Goal: Task Accomplishment & Management: Use online tool/utility

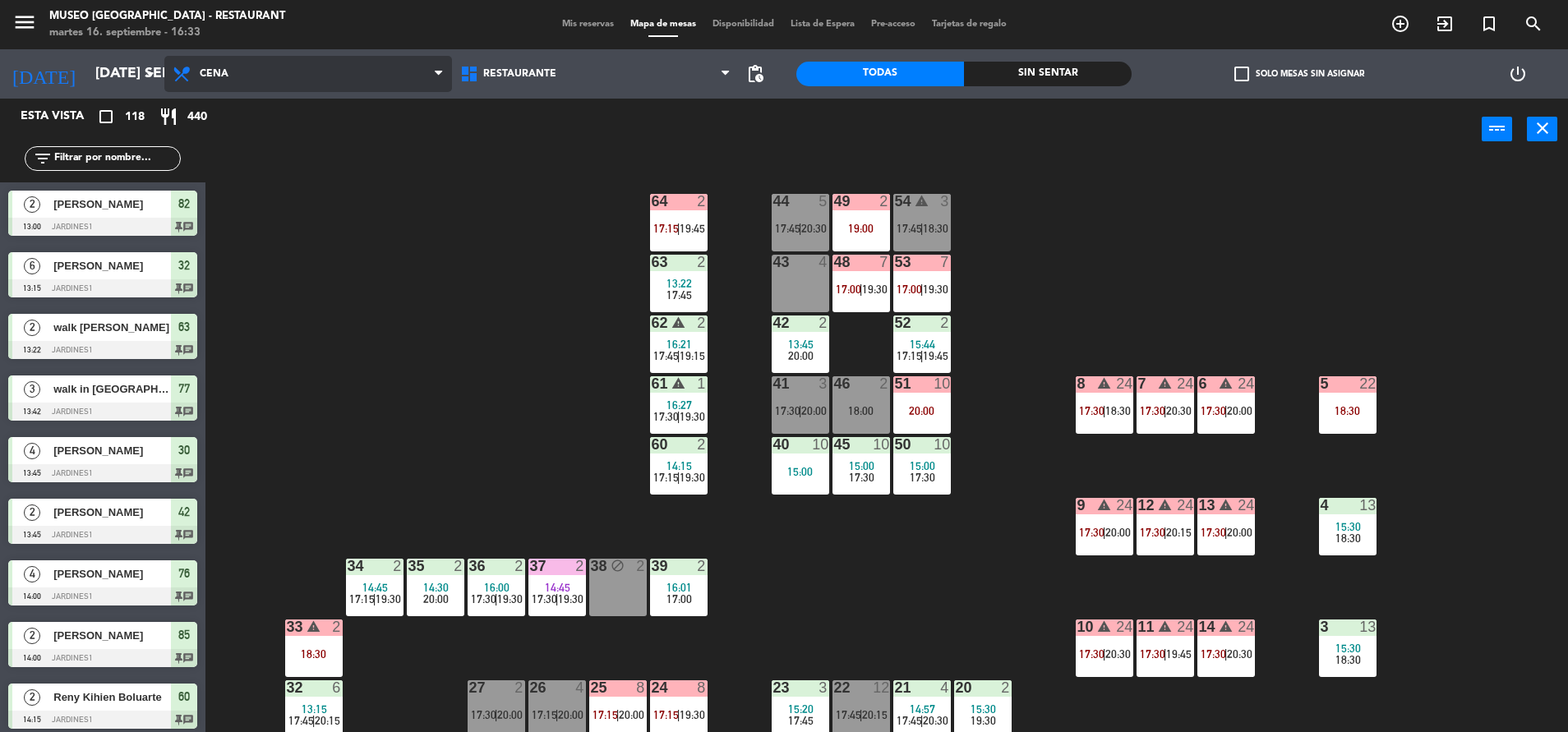
click at [222, 71] on span "Cena" at bounding box center [214, 74] width 28 height 11
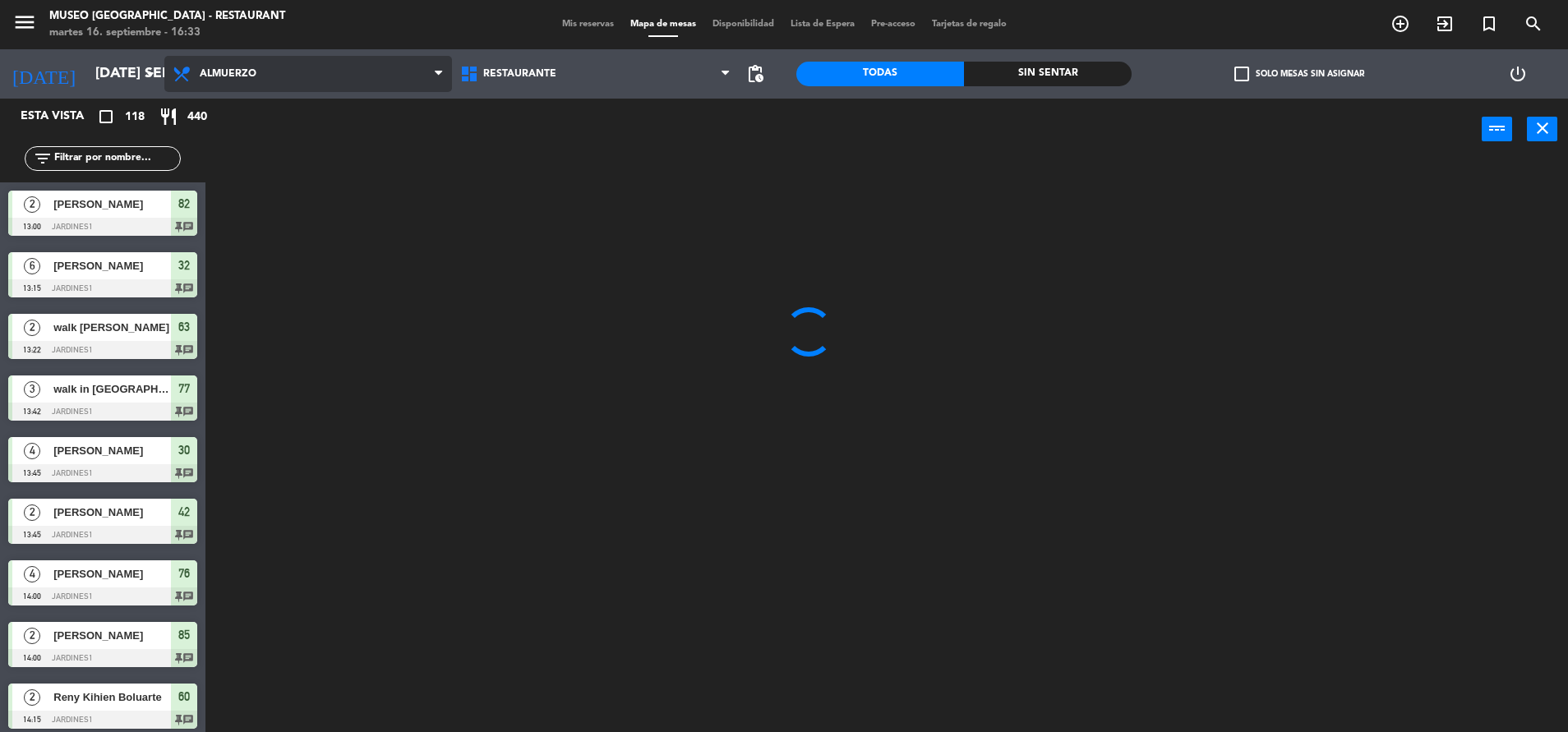
click at [307, 148] on ng-component "menu [GEOGRAPHIC_DATA] - Restaurant martes 16. septiembre - 16:33 Mis reservas …" at bounding box center [784, 367] width 1568 height 736
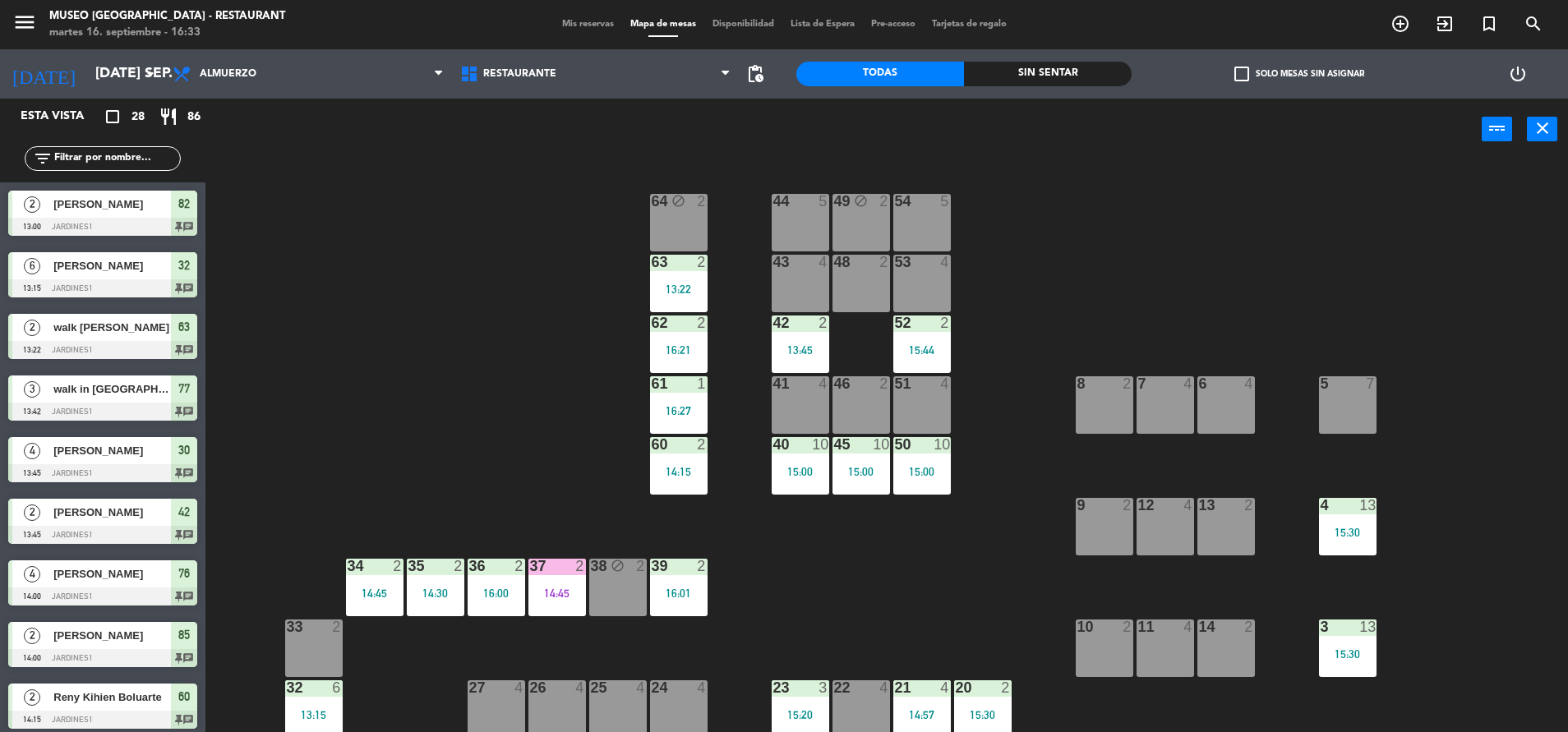
click at [800, 300] on div "43 4" at bounding box center [800, 283] width 58 height 58
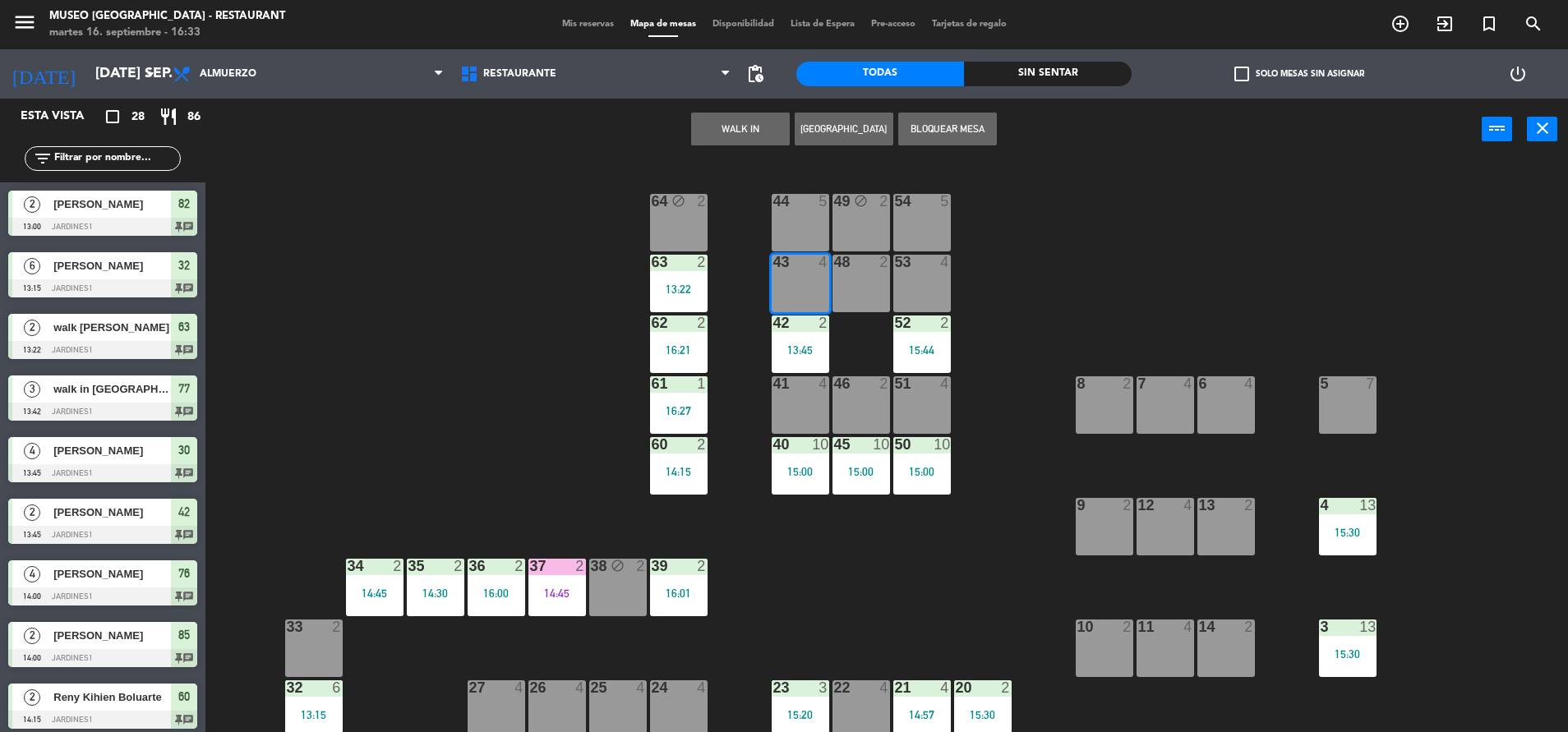
click at [719, 129] on button "WALK IN" at bounding box center [740, 129] width 99 height 33
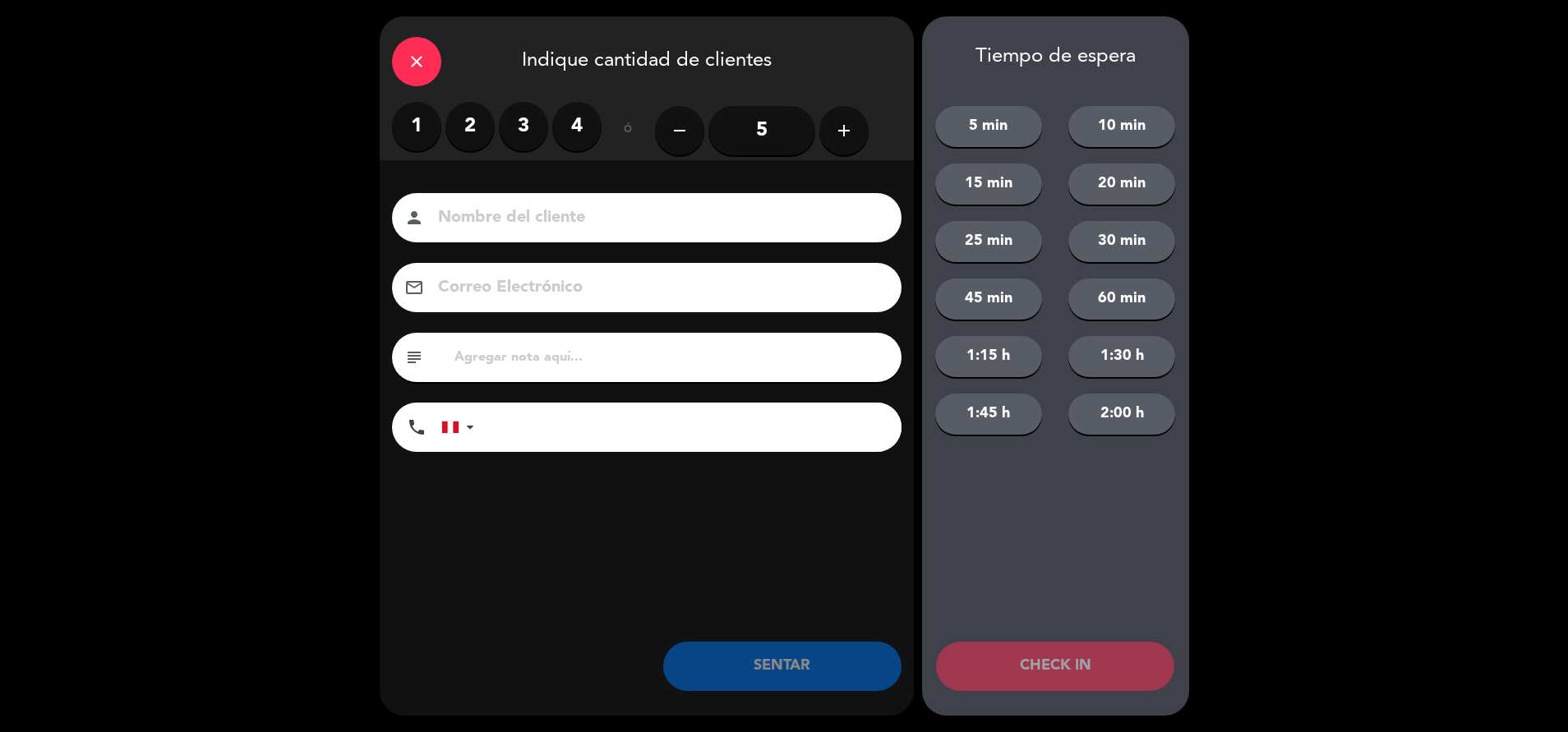
click at [540, 131] on label "3" at bounding box center [523, 127] width 49 height 49
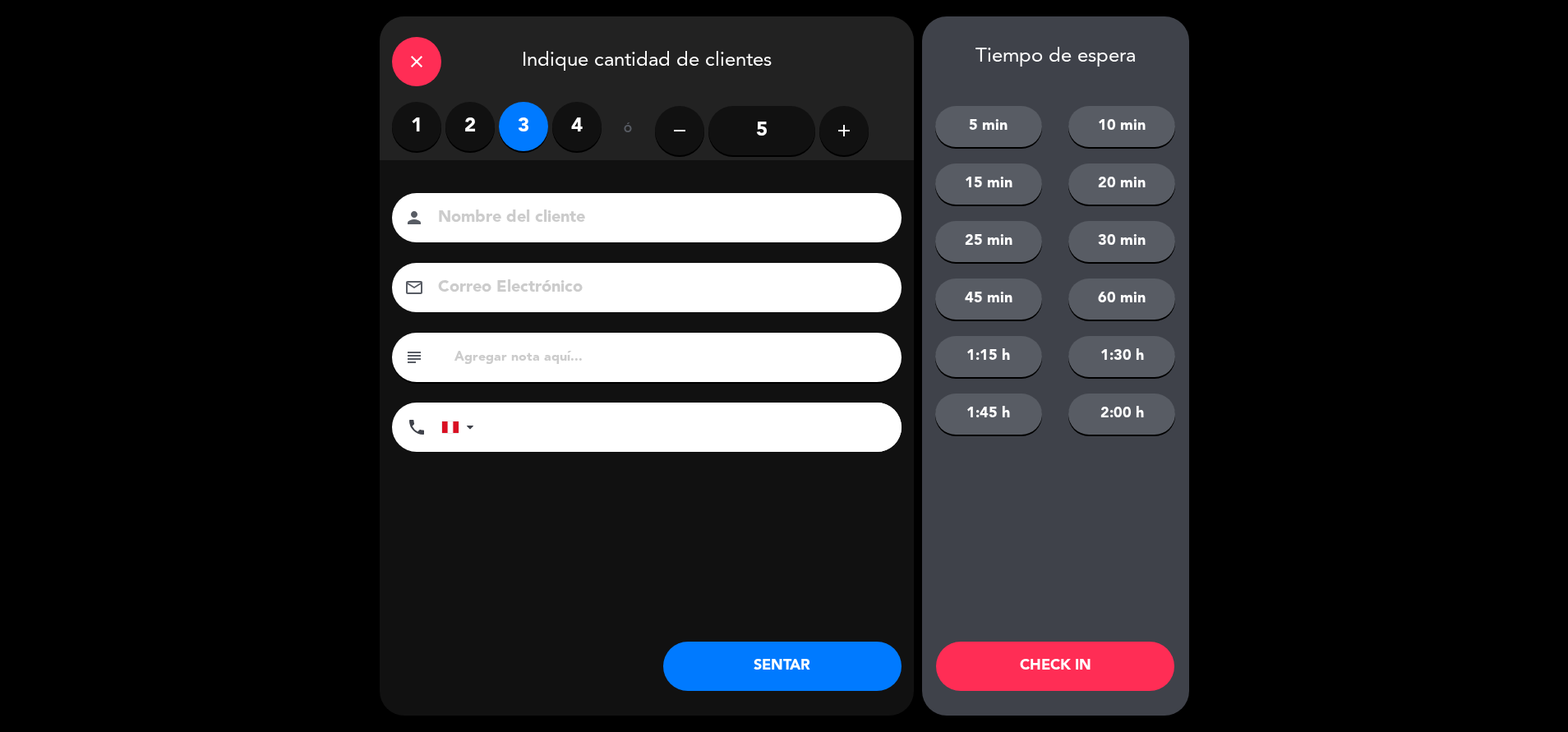
click at [561, 366] on input "text" at bounding box center [671, 357] width 436 height 23
type input "m43|"
click at [734, 667] on button "SENTAR" at bounding box center [782, 666] width 238 height 49
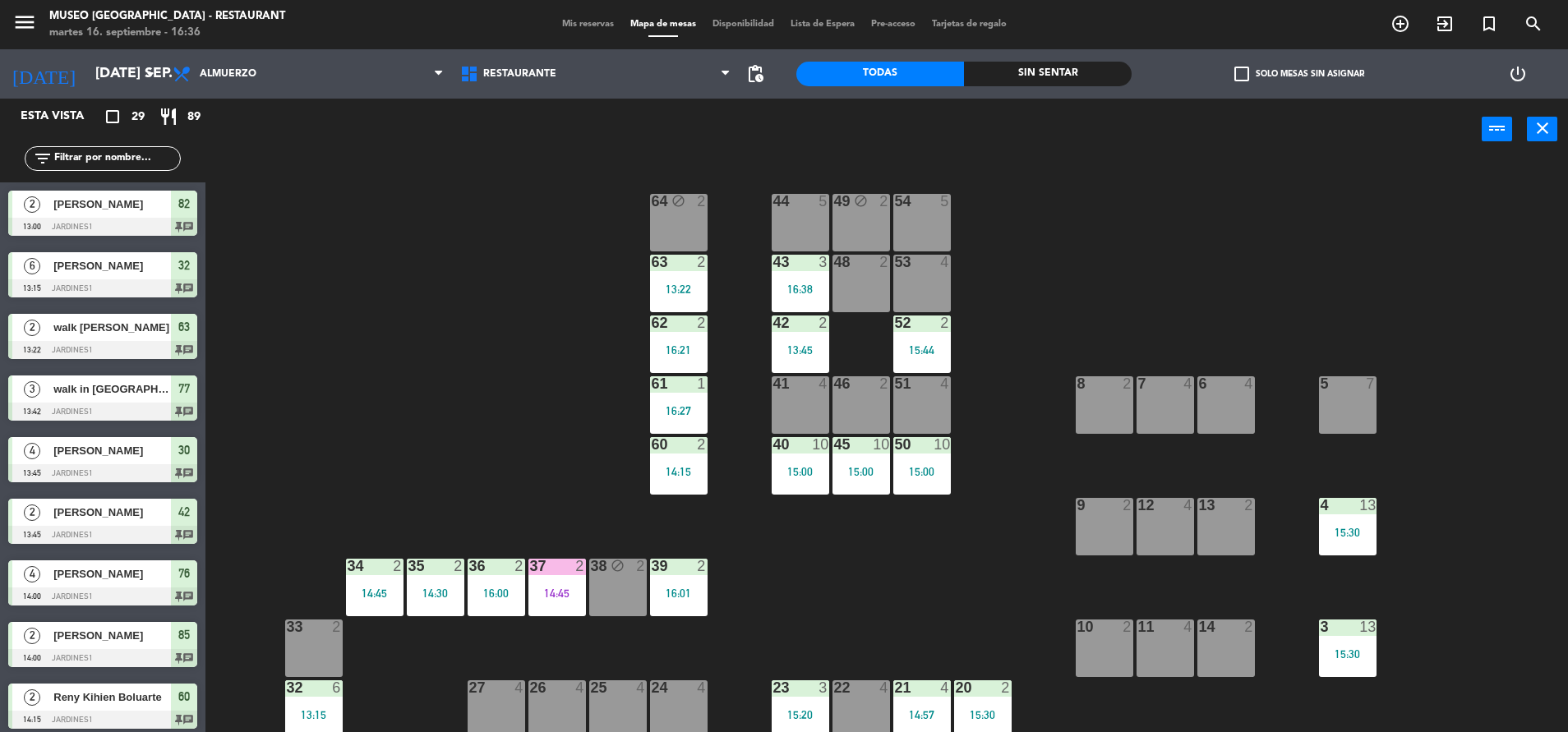
click at [484, 456] on div "44 5 49 block 2 54 5 64 block 2 48 2 53 4 63 2 13:22 43 3 16:38 62 2 16:21 42 2…" at bounding box center [893, 450] width 1346 height 572
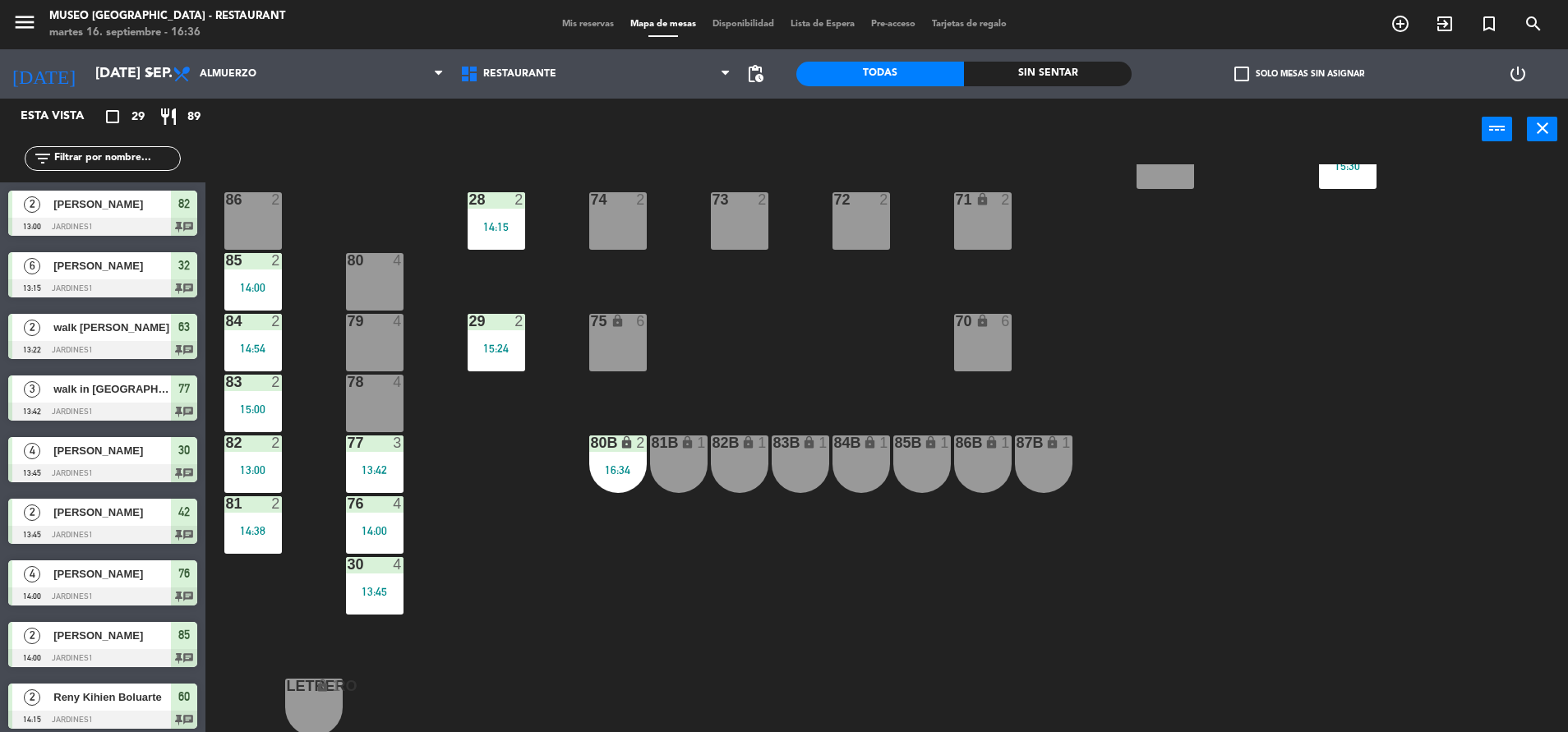
click at [476, 345] on div "15:24" at bounding box center [496, 348] width 58 height 11
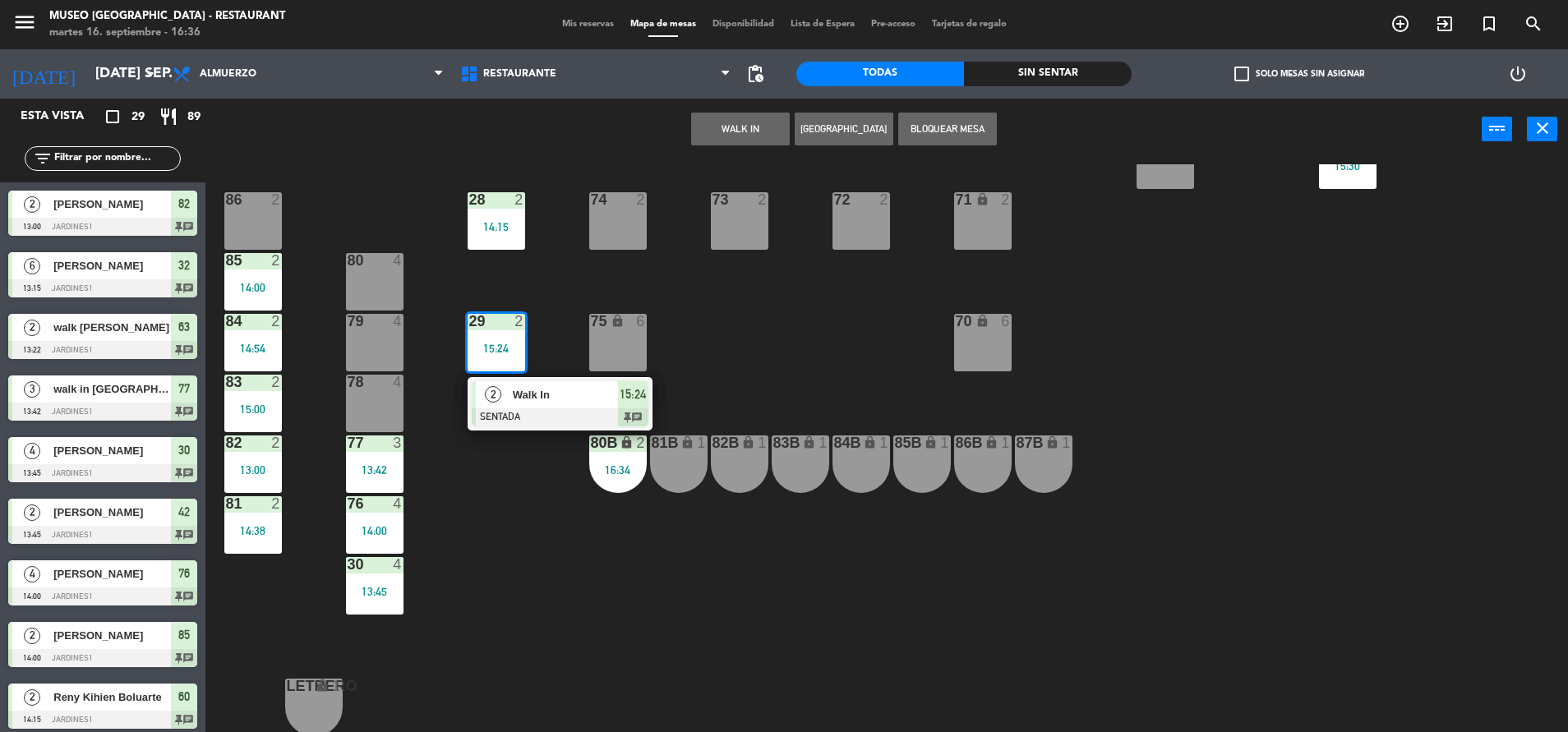
click at [554, 410] on div at bounding box center [560, 417] width 176 height 18
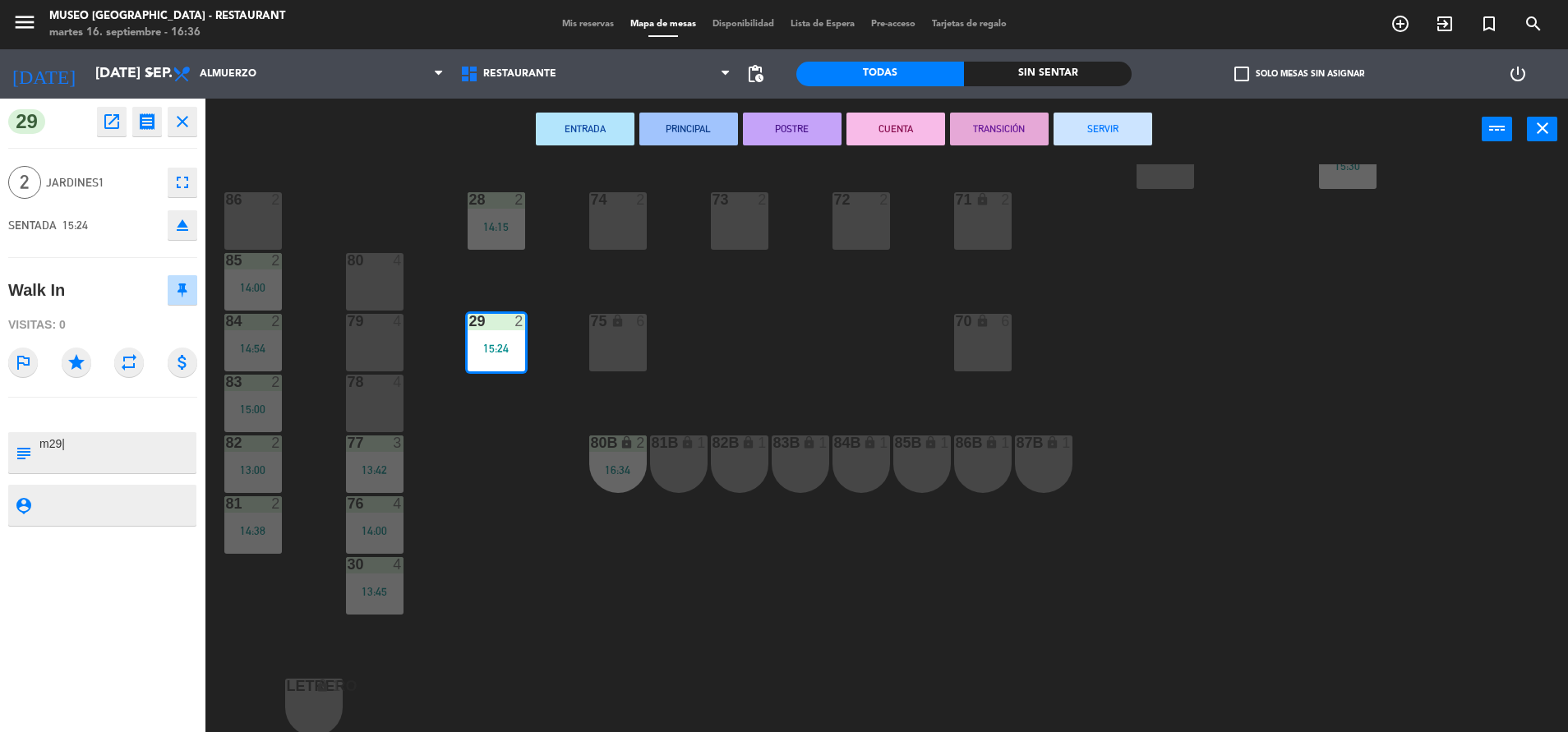
click at [1096, 133] on button "SERVIR" at bounding box center [1103, 129] width 99 height 33
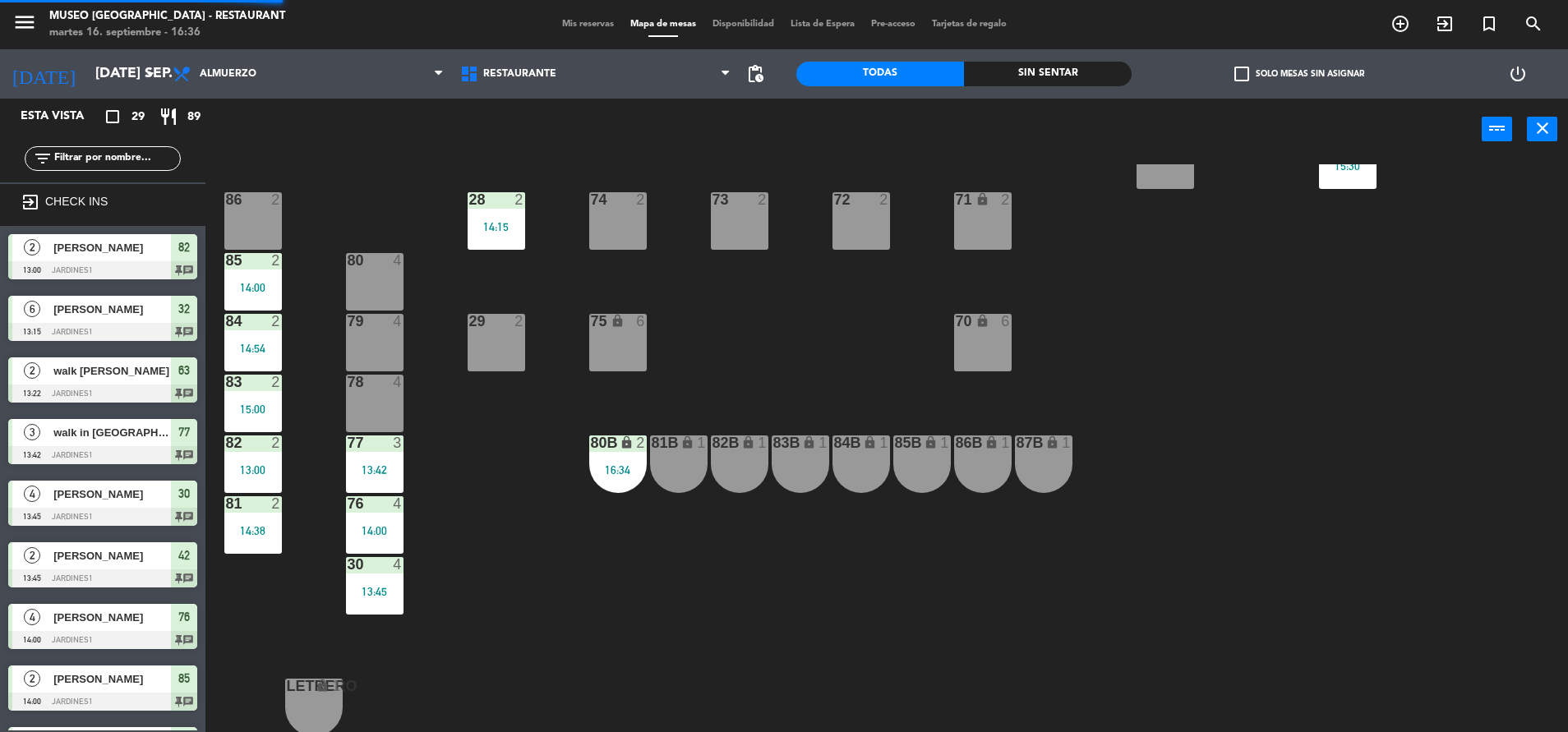
scroll to position [31, 0]
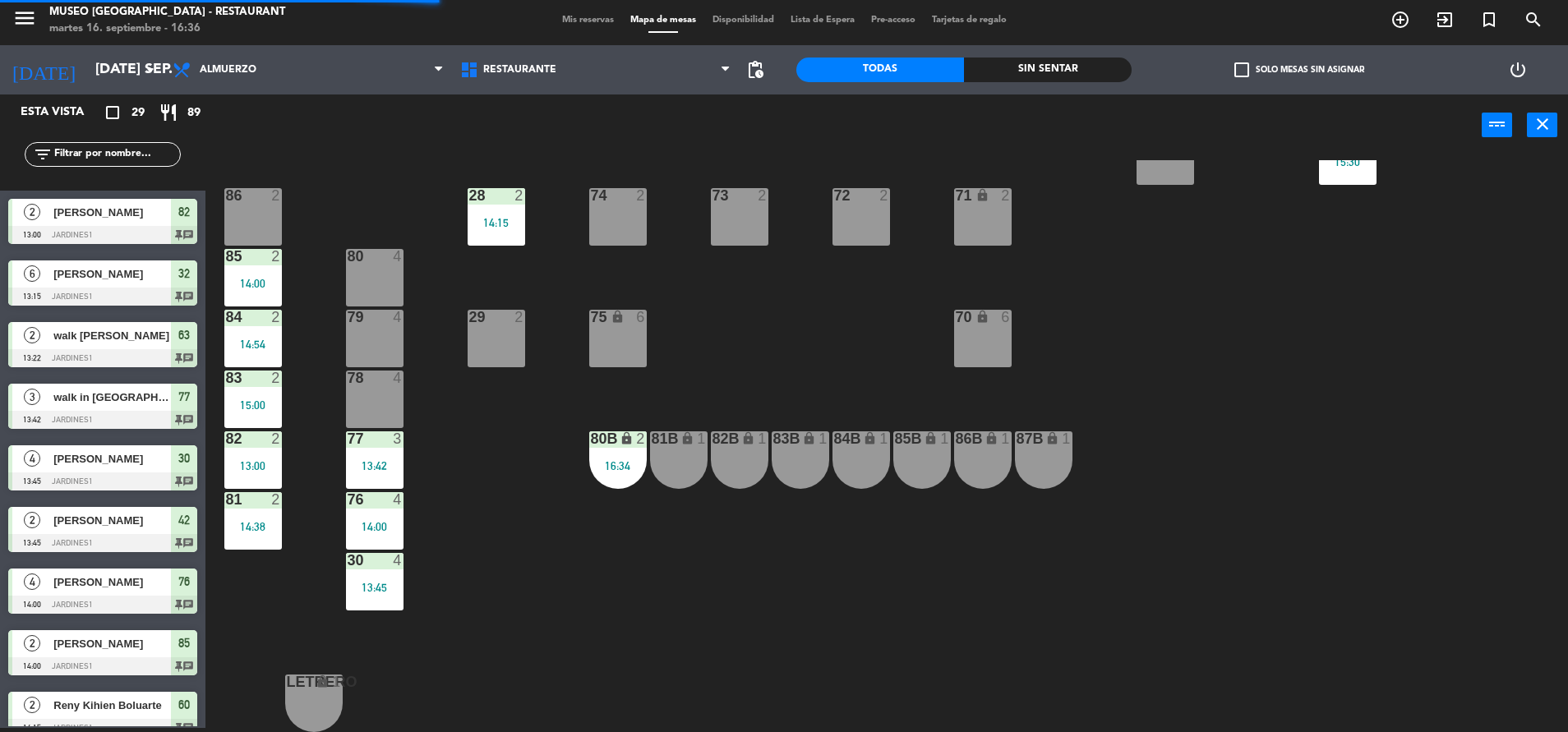
click at [465, 209] on div "44 5 49 block 2 54 5 64 block 2 48 2 53 4 63 2 13:22 43 3 16:38 62 2 16:21 42 2…" at bounding box center [893, 446] width 1346 height 572
click at [565, 295] on div "44 5 49 block 2 54 5 64 block 2 48 2 53 4 63 2 13:22 43 3 16:38 62 2 16:21 42 2…" at bounding box center [893, 446] width 1346 height 572
click at [506, 227] on div "14:15" at bounding box center [496, 223] width 58 height 11
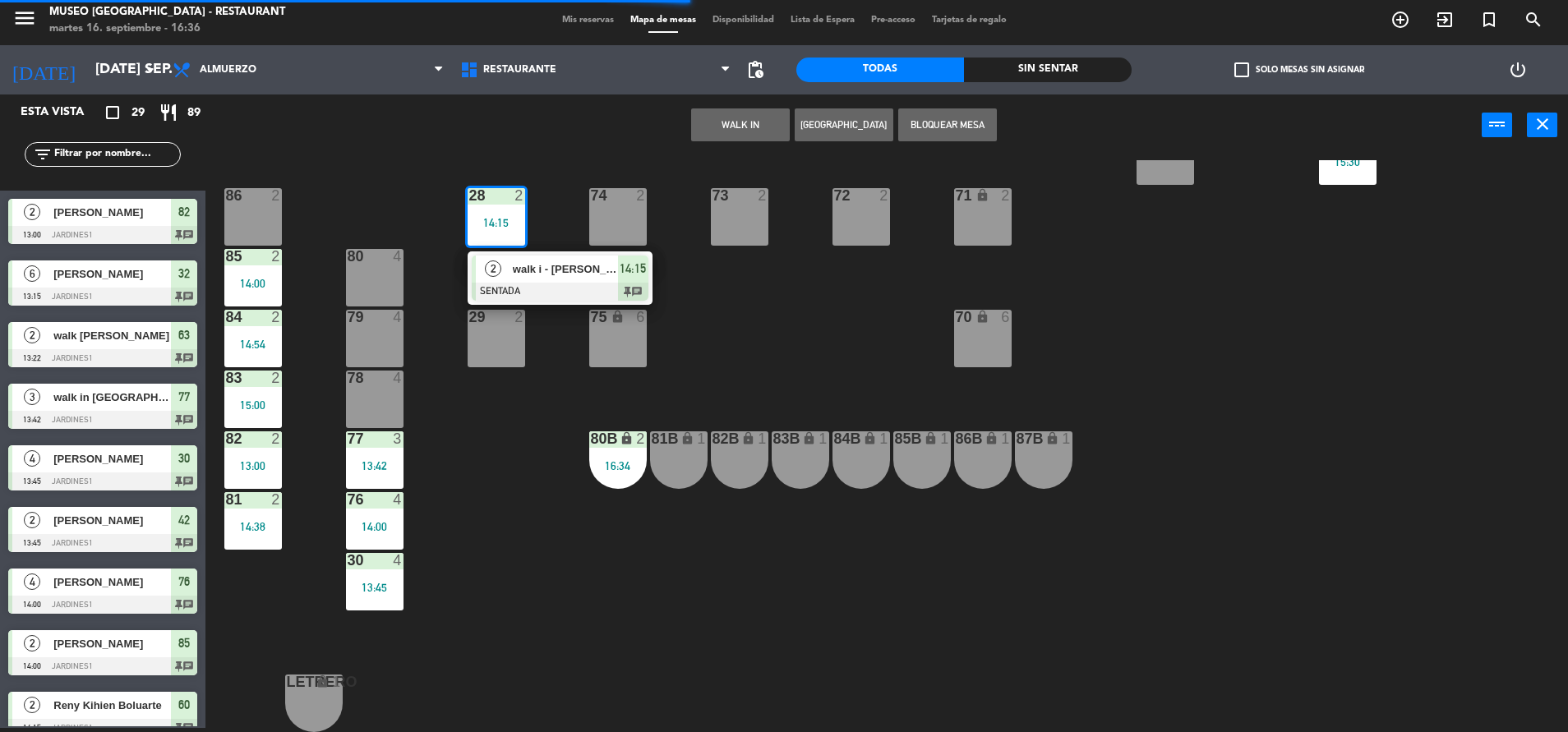
click at [551, 274] on span "walk i - [PERSON_NAME]" at bounding box center [565, 269] width 105 height 17
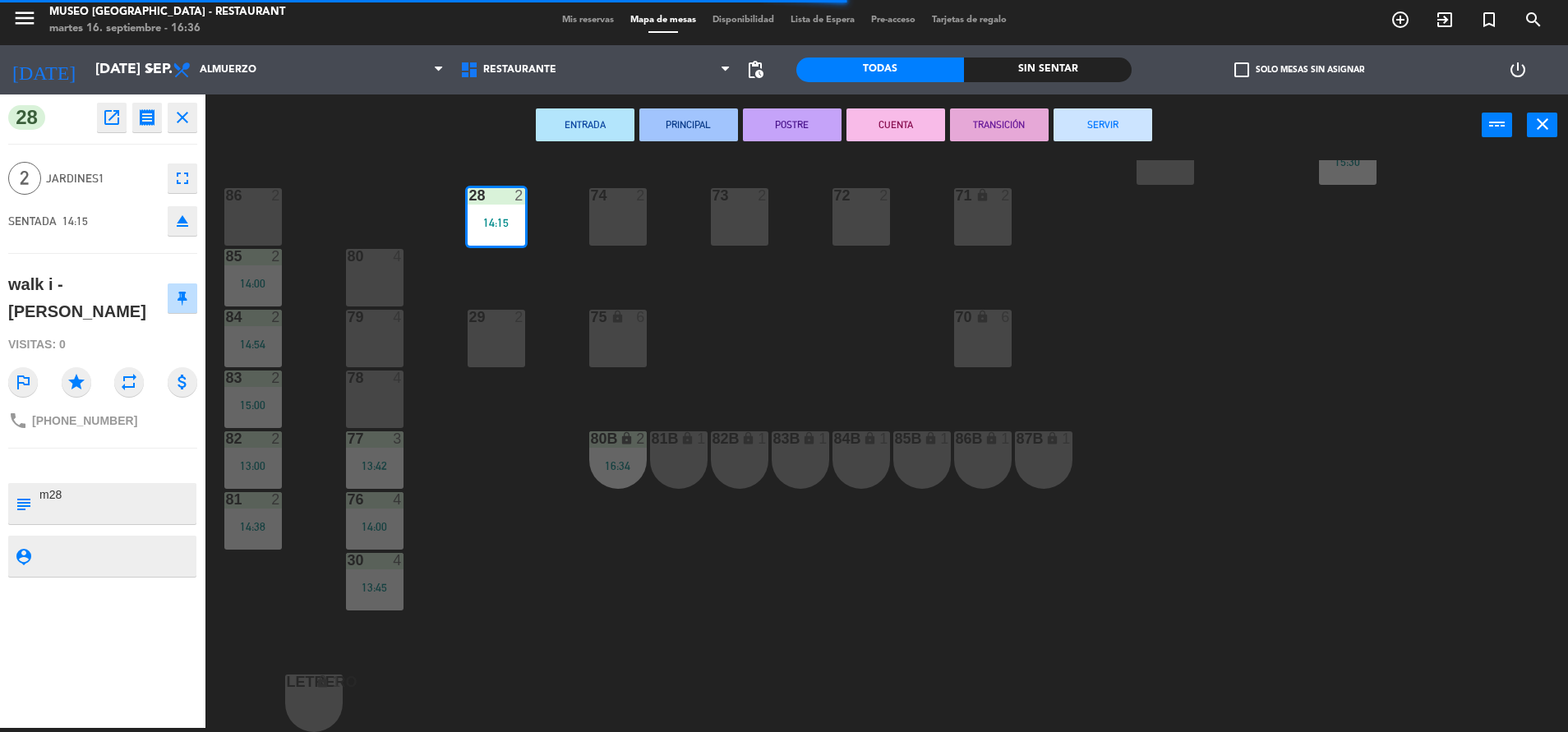
click at [1093, 117] on button "SERVIR" at bounding box center [1103, 124] width 99 height 33
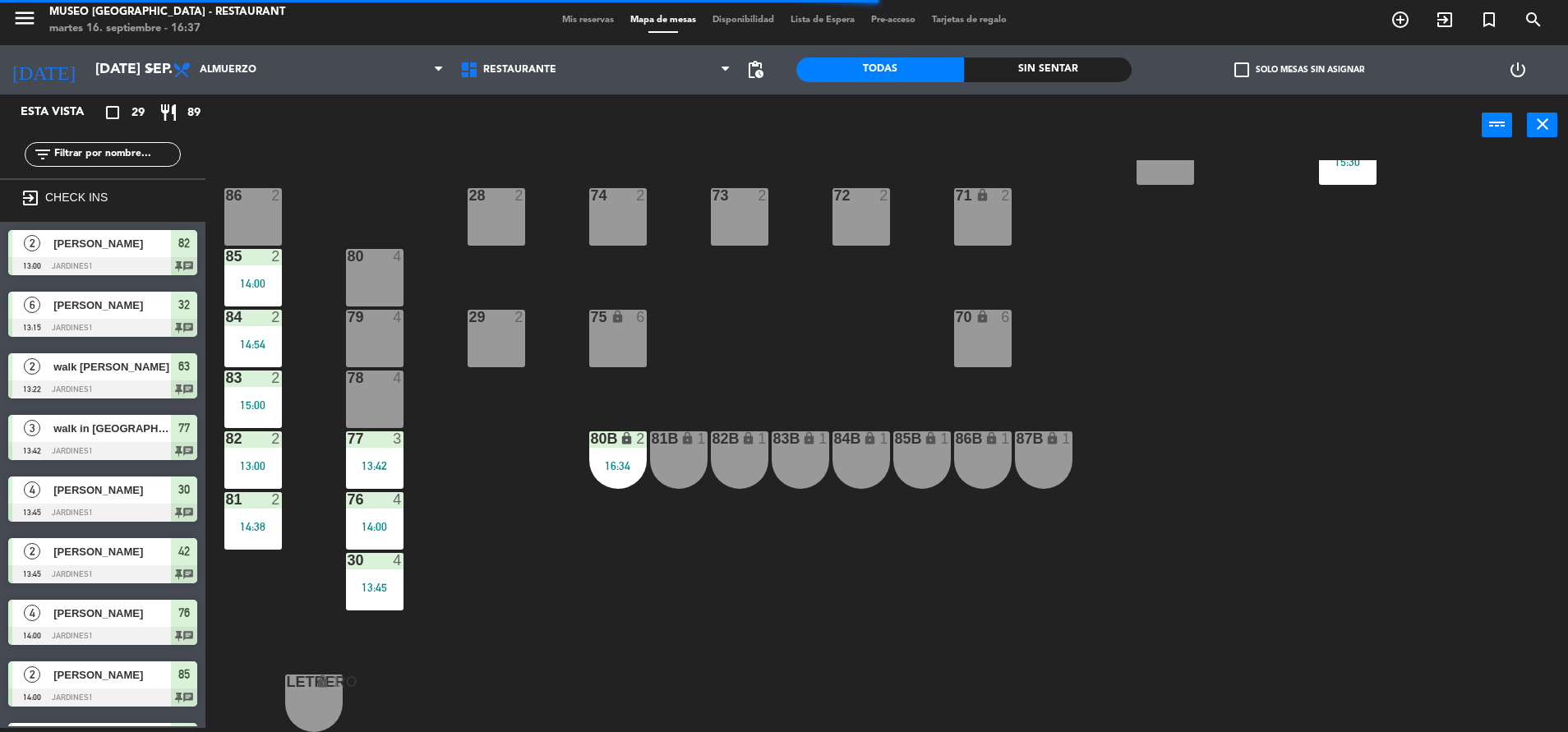
scroll to position [4, 0]
